Goal: Find contact information: Find contact information

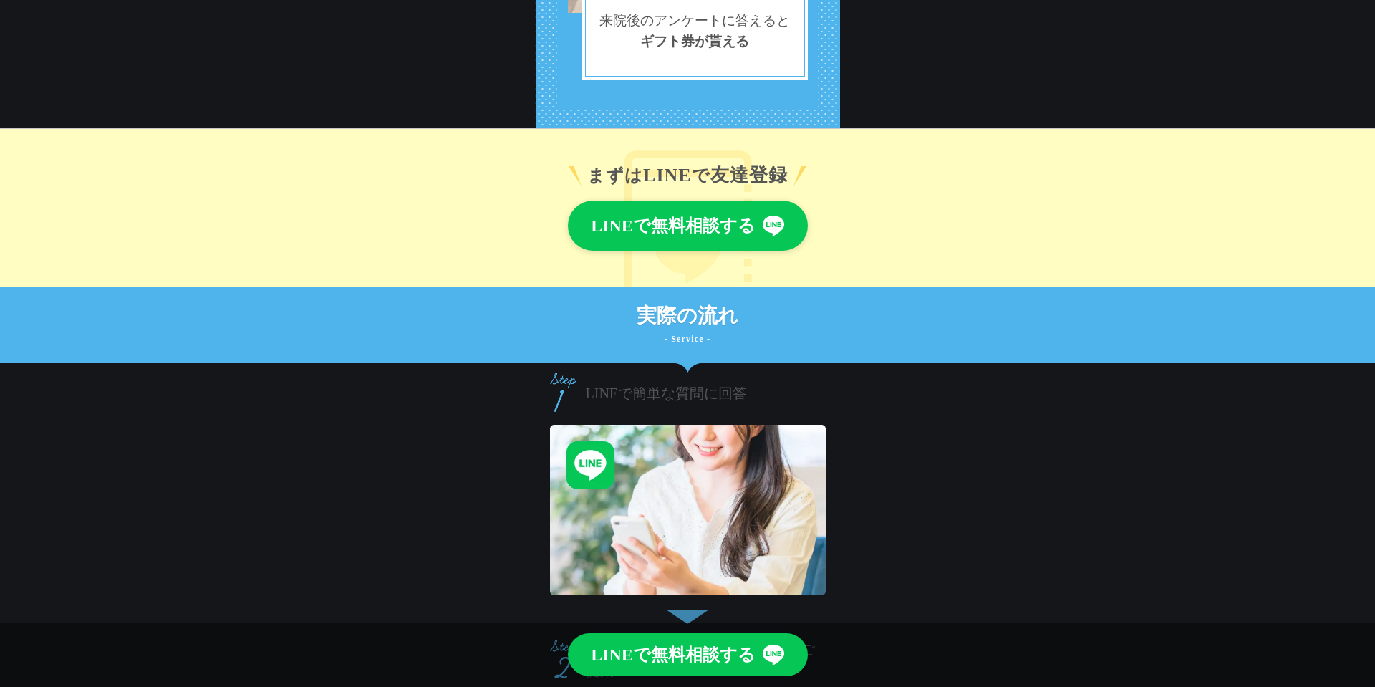
scroll to position [2555, 0]
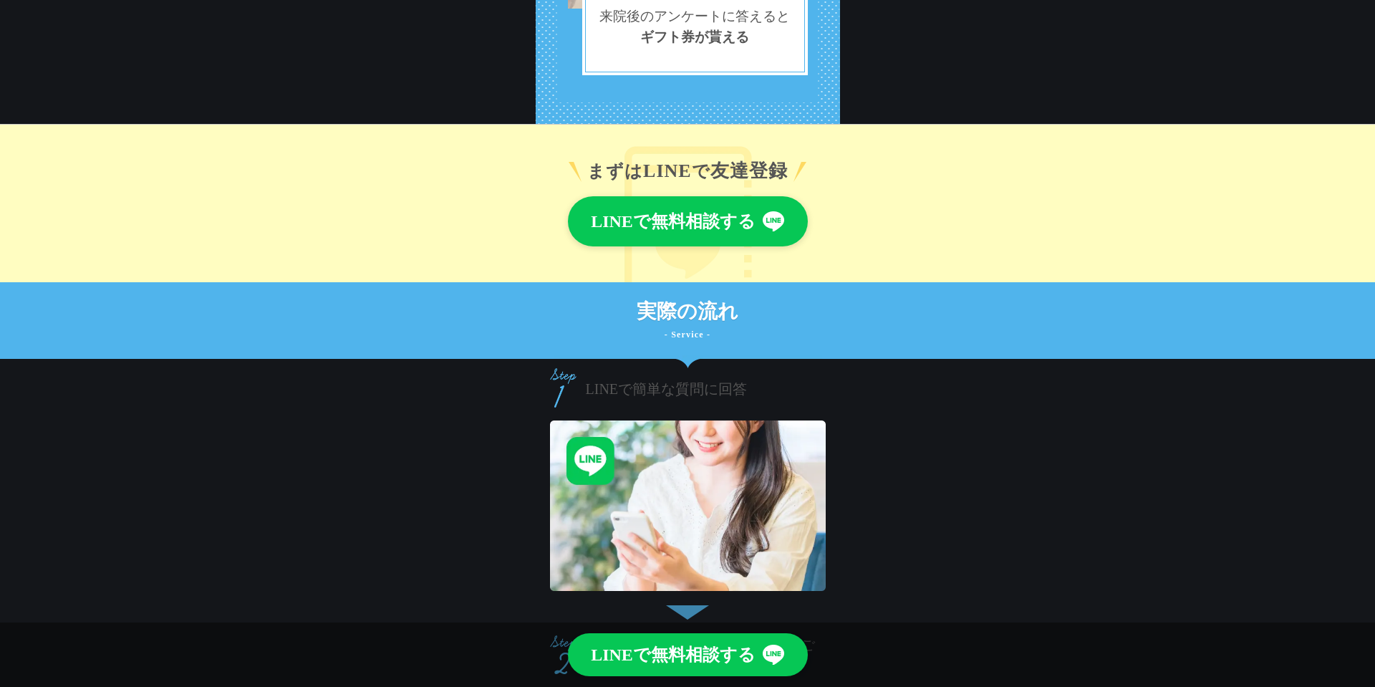
click at [714, 225] on link "LINEで無料相談する" at bounding box center [688, 221] width 240 height 50
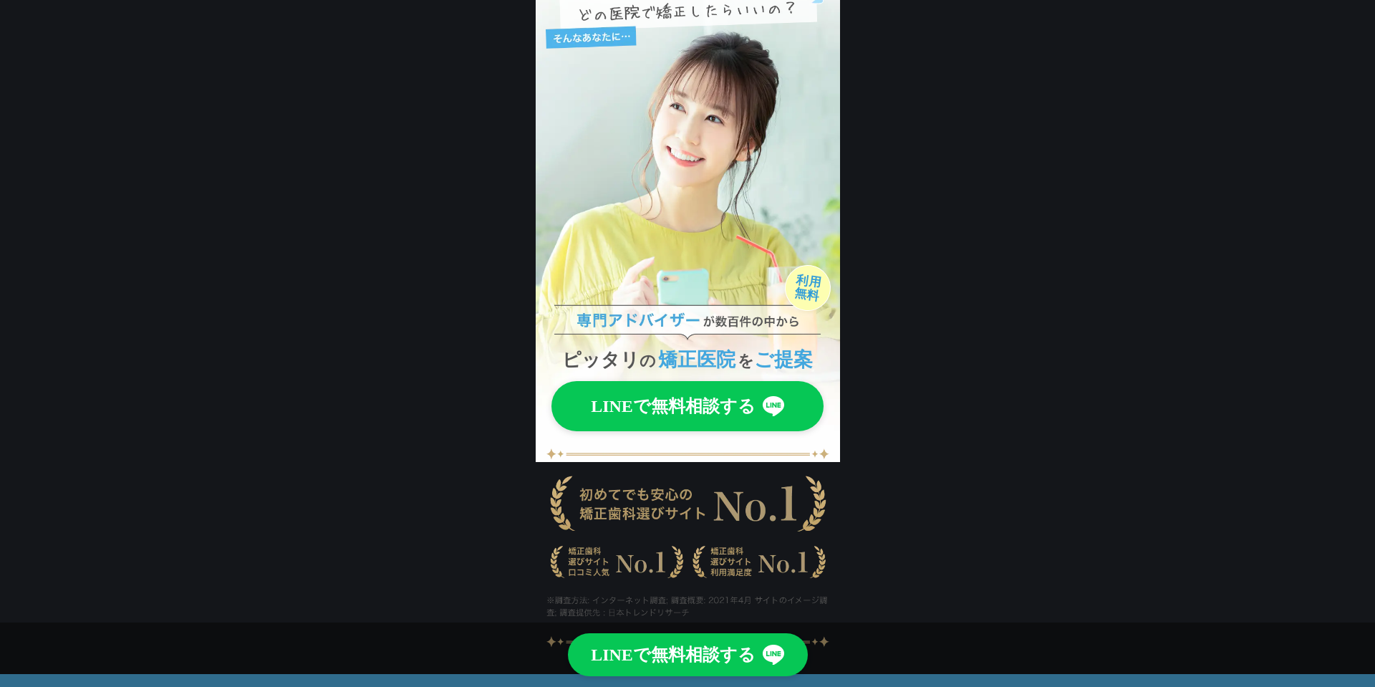
scroll to position [71, 0]
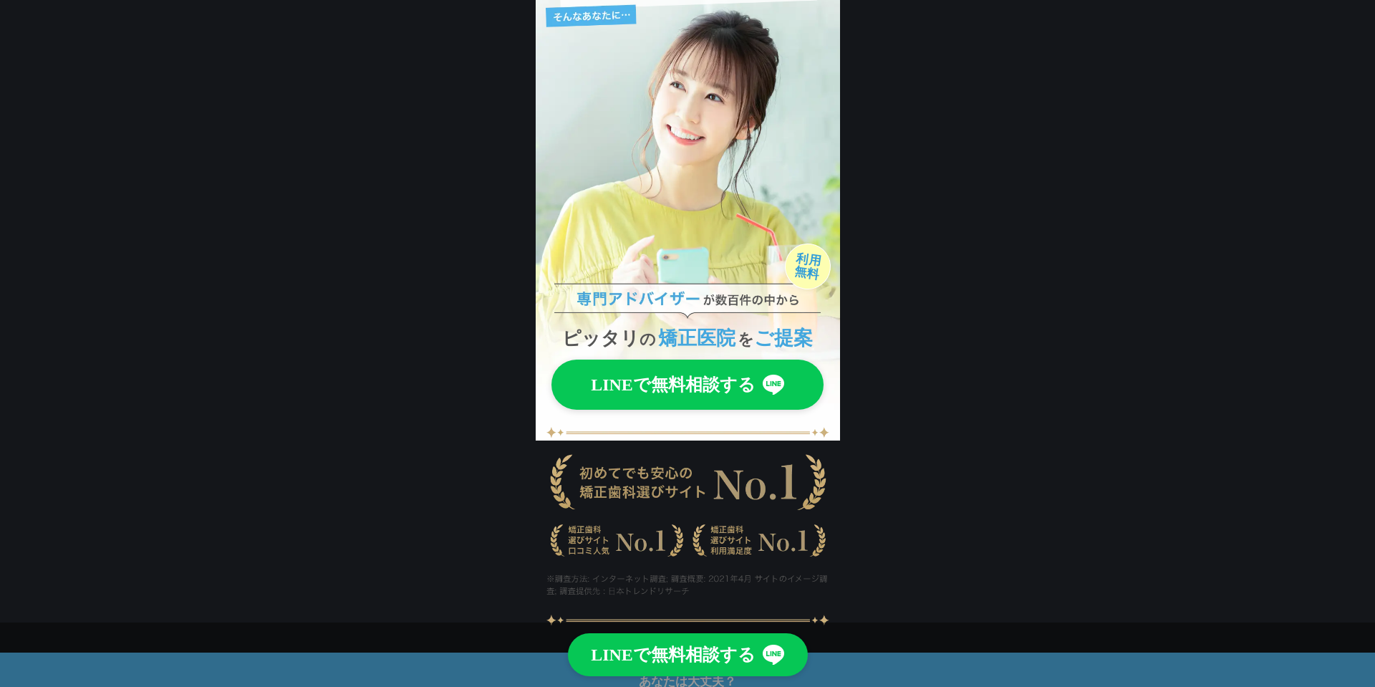
click at [721, 367] on link "LINEで無料相談する" at bounding box center [687, 384] width 272 height 50
click at [669, 639] on link "LINEで無料相談する" at bounding box center [688, 654] width 240 height 43
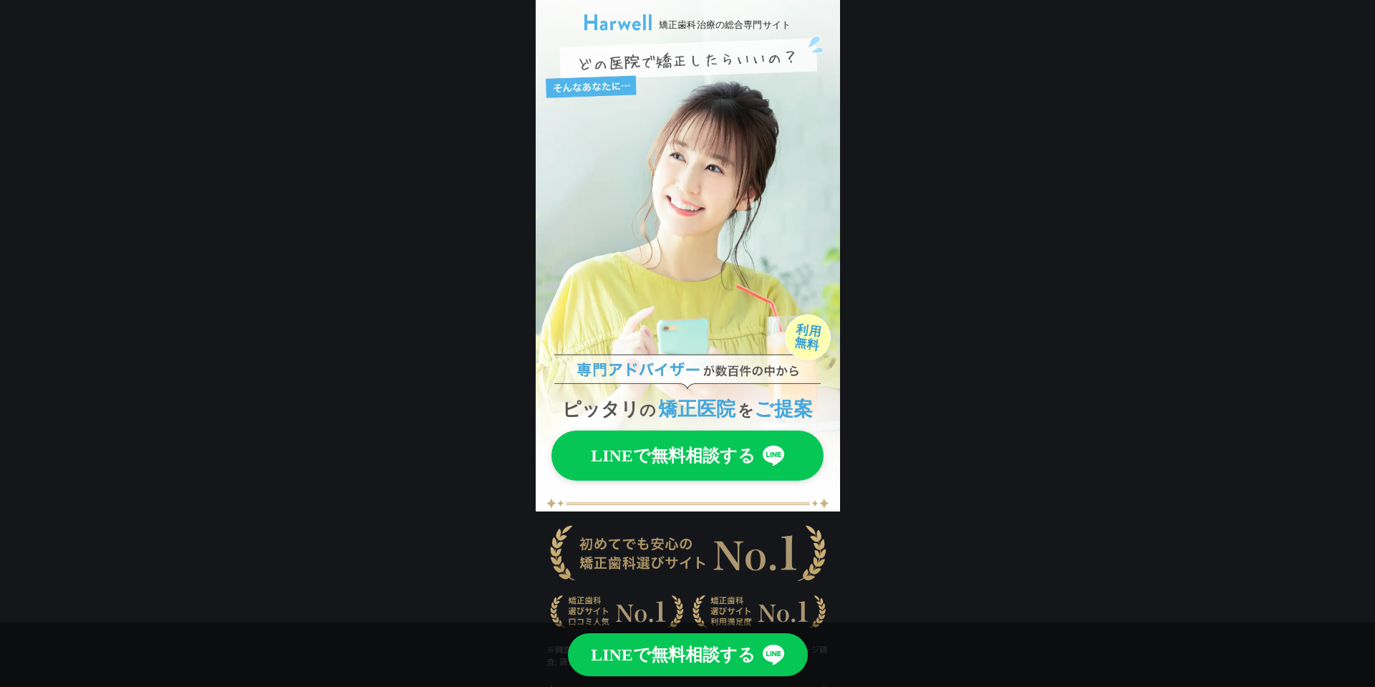
click at [502, 67] on div "矯正歯科治療の総合専門サイト ピッタリ の 矯正医院 を ご提案 LINEで無料相談する" at bounding box center [687, 361] width 1375 height 723
